Goal: Find specific page/section: Find specific page/section

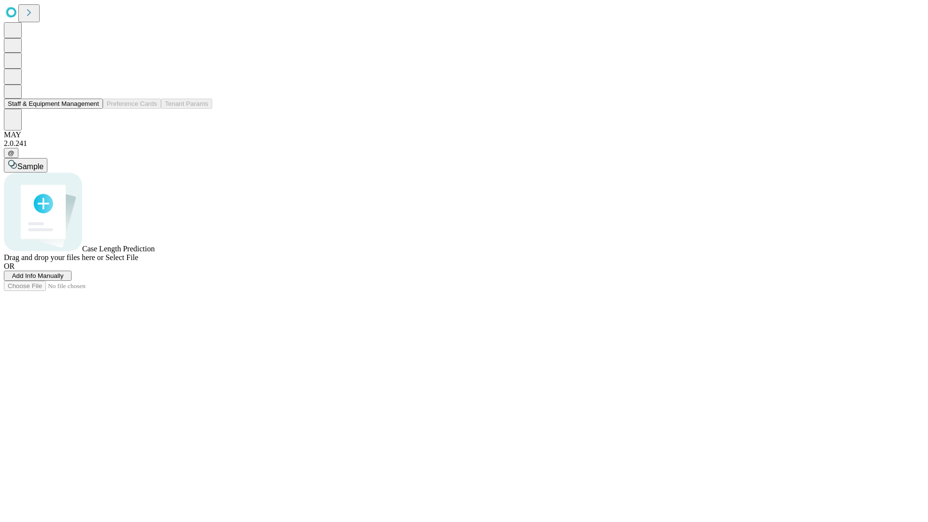
click at [92, 109] on button "Staff & Equipment Management" at bounding box center [53, 104] width 99 height 10
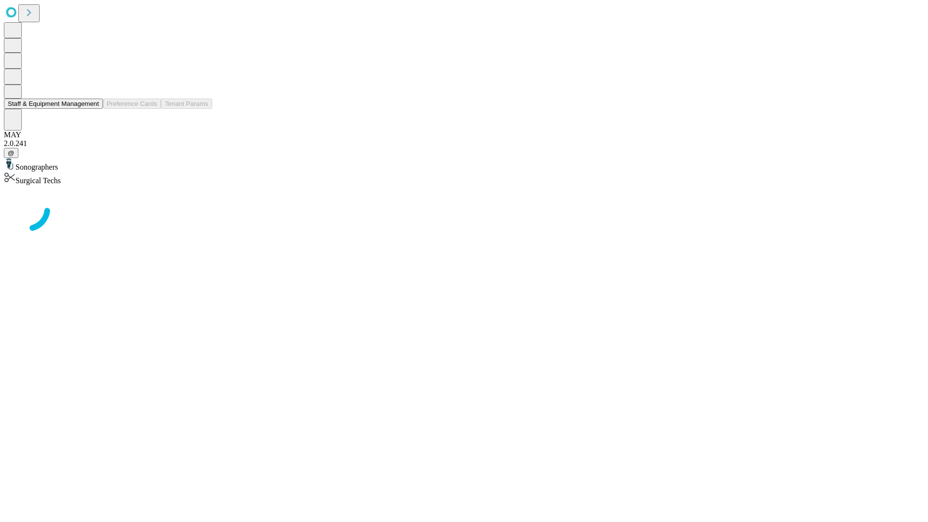
click at [92, 109] on button "Staff & Equipment Management" at bounding box center [53, 104] width 99 height 10
